Goal: Task Accomplishment & Management: Manage account settings

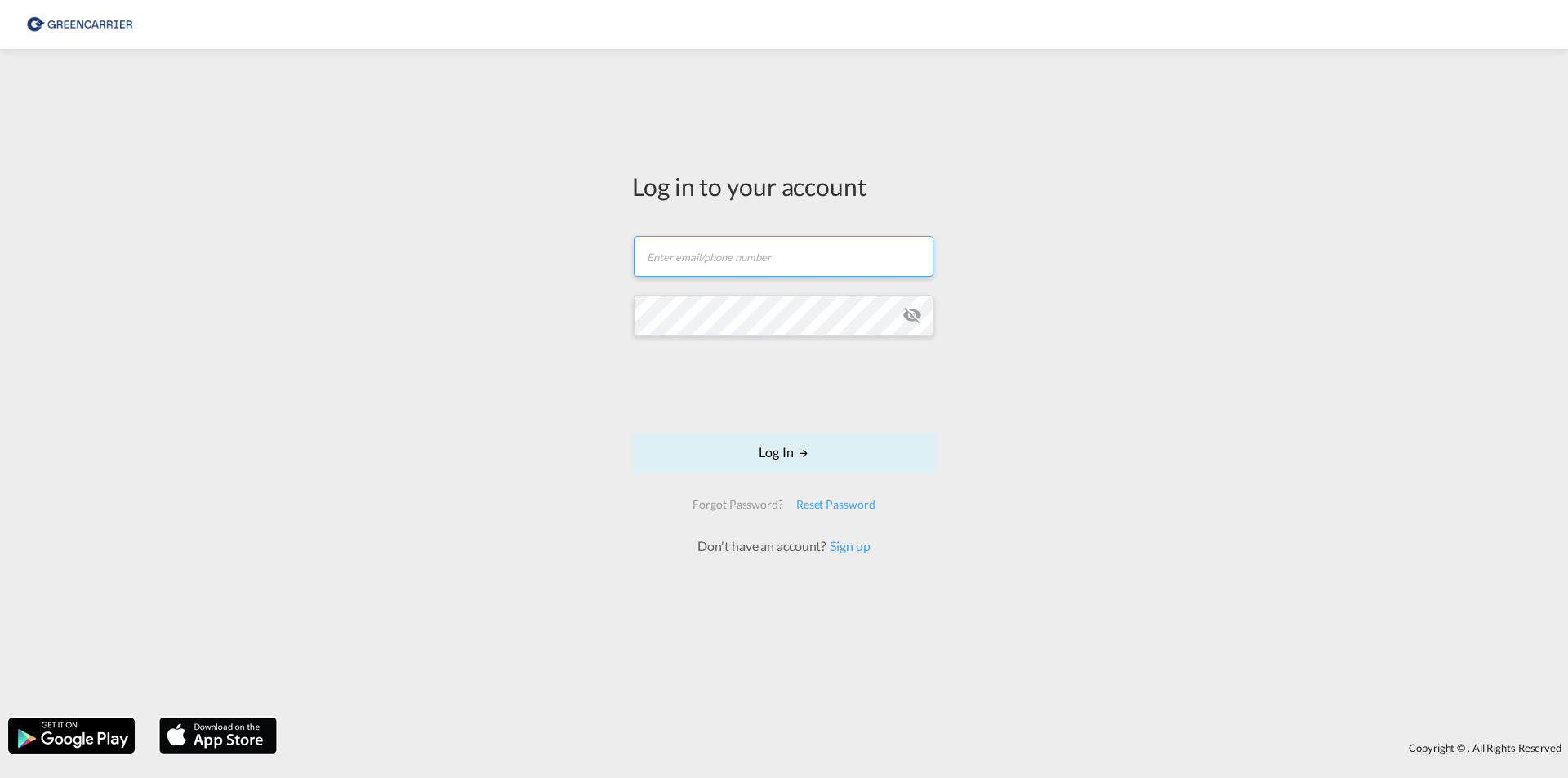
click at [735, 254] on input "text" at bounding box center [783, 257] width 299 height 41
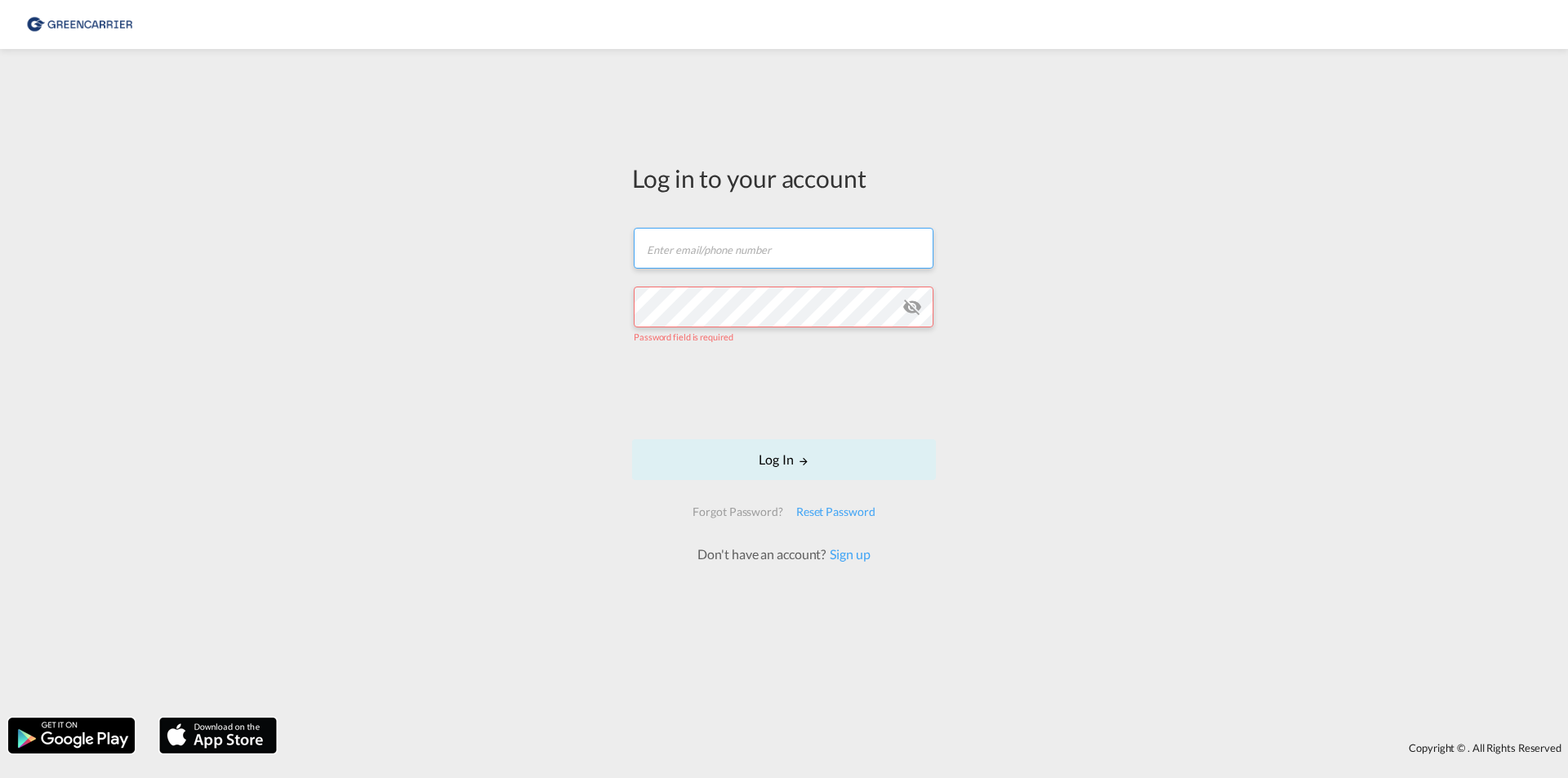
type input "[EMAIL_ADDRESS][DOMAIN_NAME]"
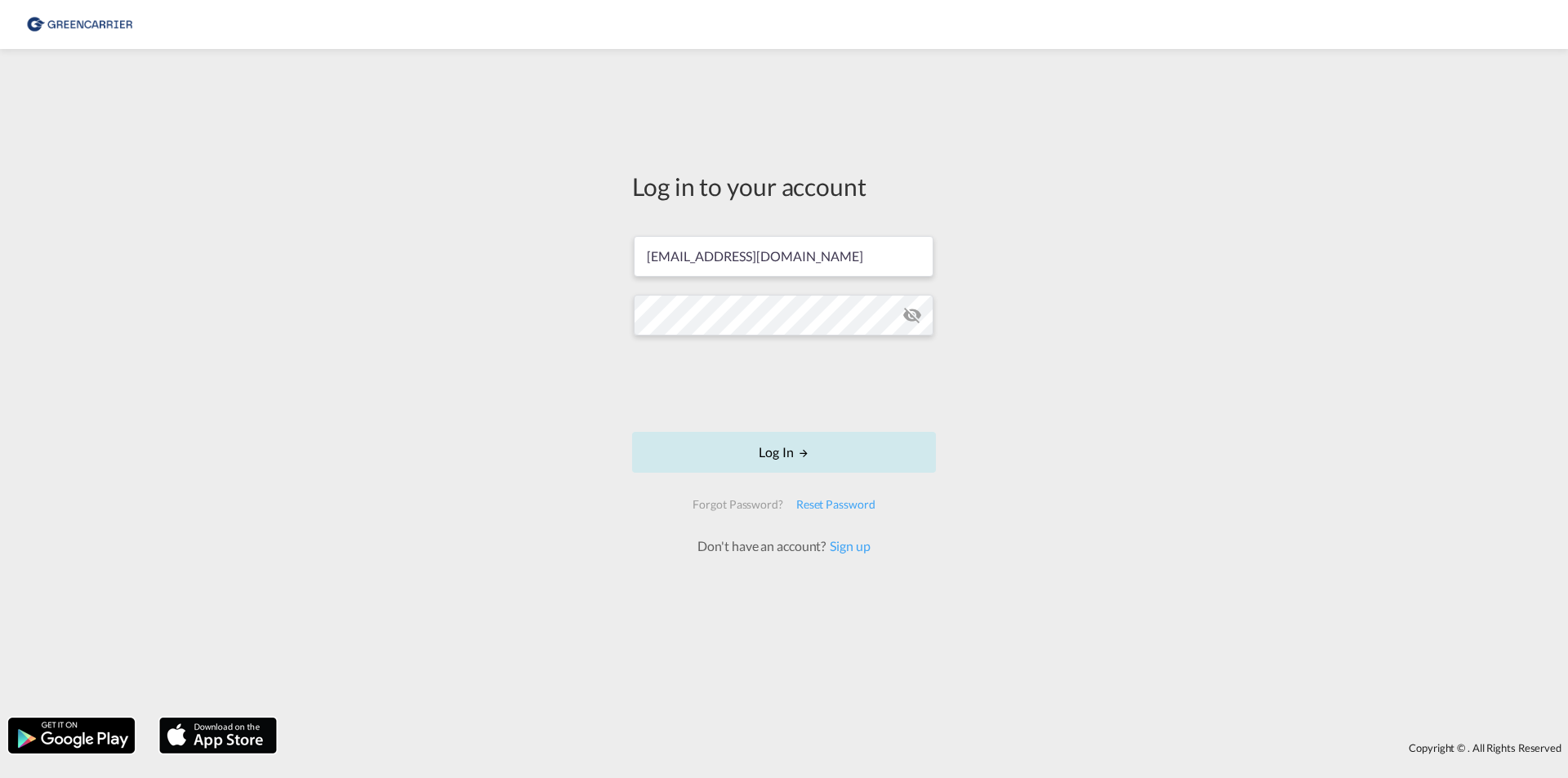
click at [770, 464] on button "Log In" at bounding box center [784, 452] width 304 height 41
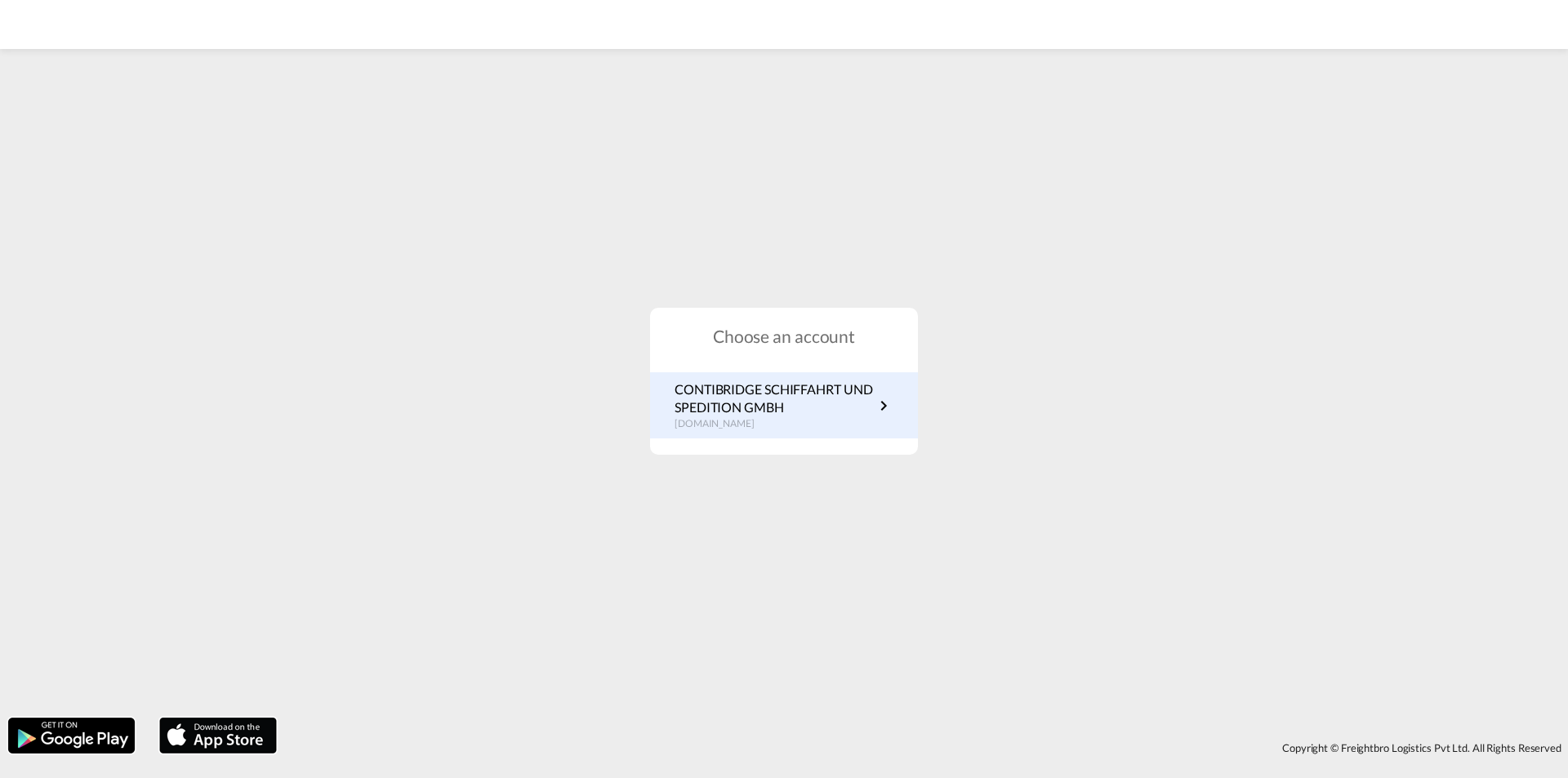
click at [735, 398] on p "CONTIBRIDGE SCHIFFAHRT UND SPEDITION GMBH" at bounding box center [775, 398] width 200 height 37
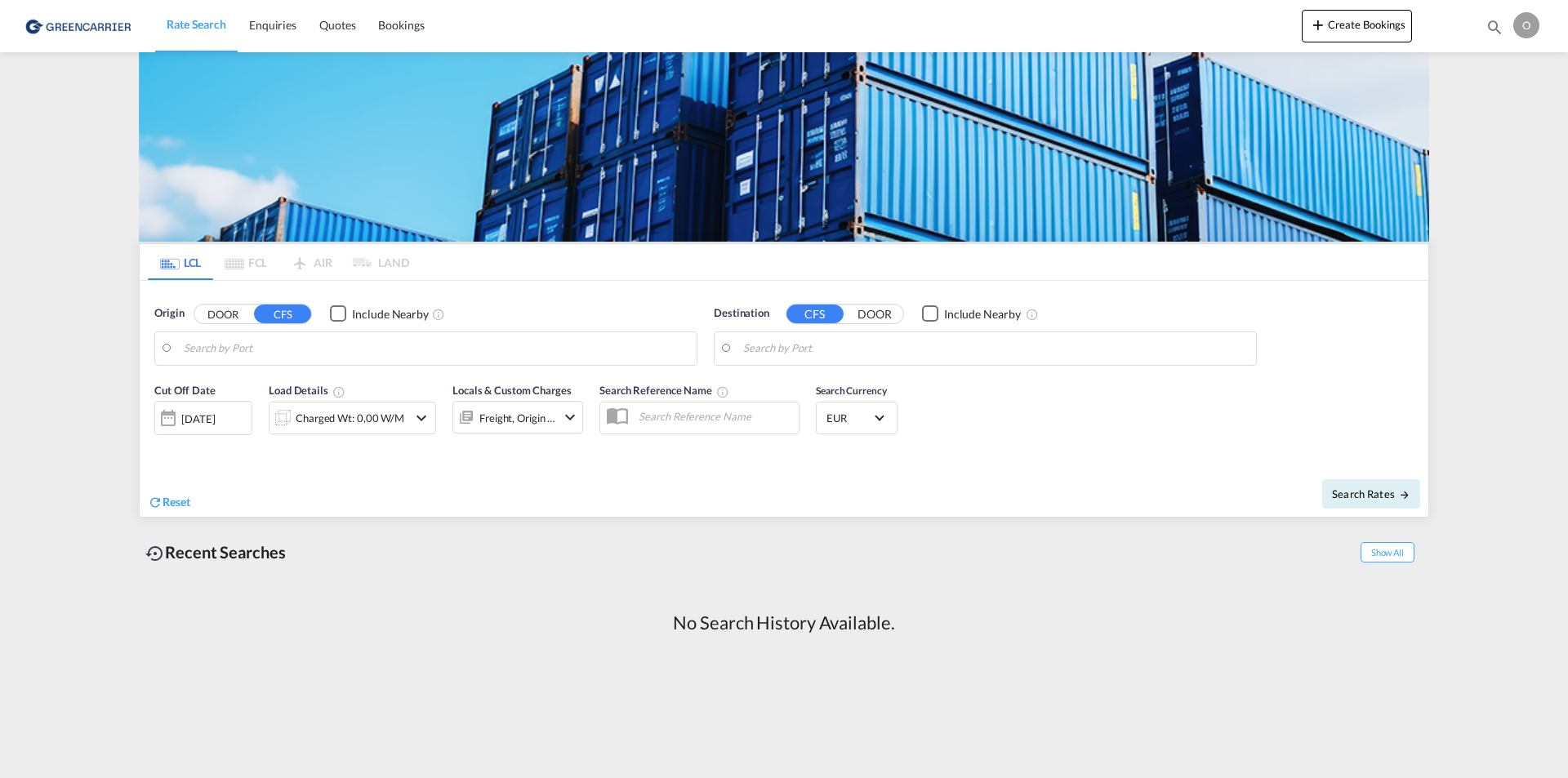
click at [1536, 26] on div "O" at bounding box center [1525, 25] width 26 height 26
click at [1499, 129] on button "Logout" at bounding box center [1507, 125] width 106 height 32
